Goal: Task Accomplishment & Management: Manage account settings

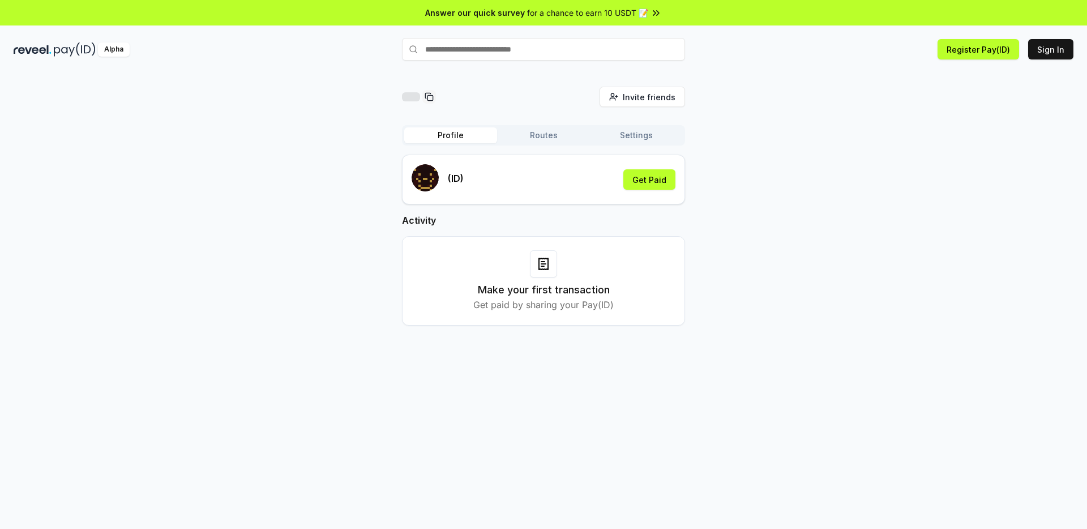
click at [536, 135] on button "Routes" at bounding box center [543, 135] width 93 height 16
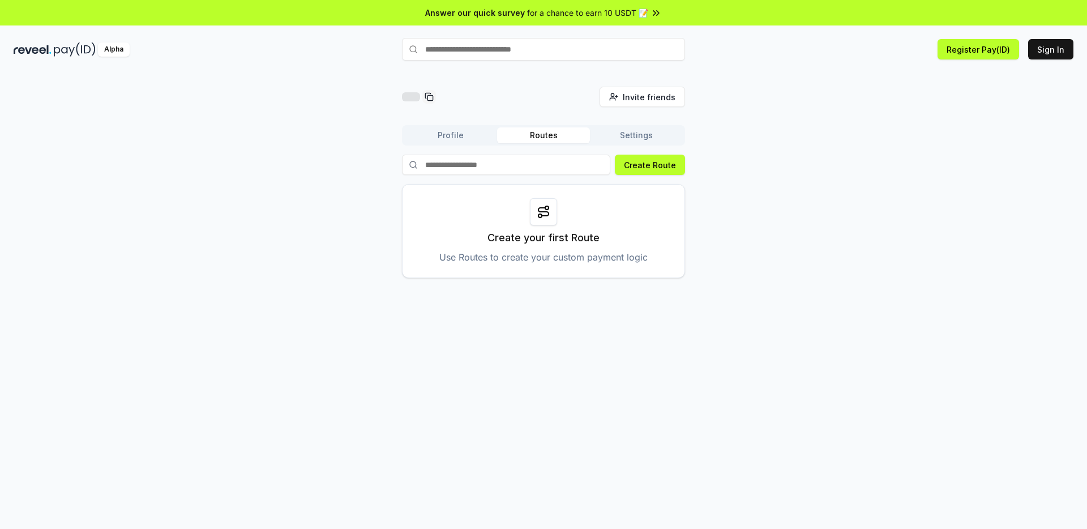
click at [626, 140] on button "Settings" at bounding box center [636, 135] width 93 height 16
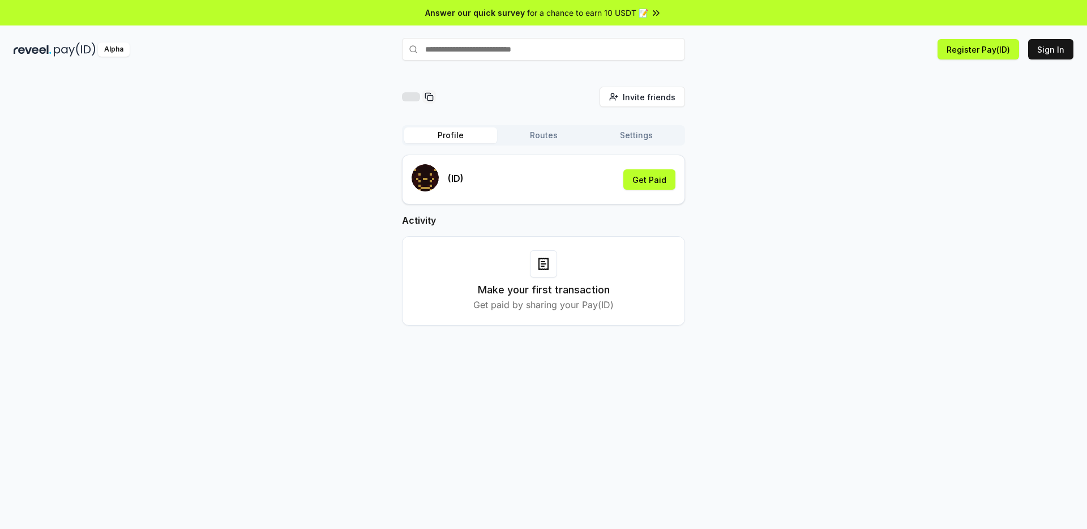
click at [455, 139] on button "Profile" at bounding box center [450, 135] width 93 height 16
